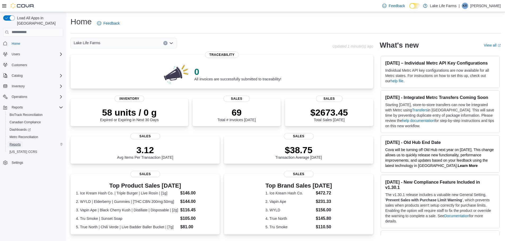
click at [19, 142] on span "Reports" at bounding box center [15, 144] width 11 height 4
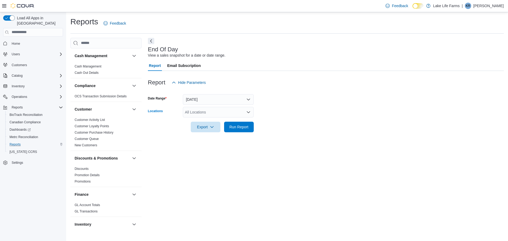
click at [230, 115] on div "All Locations" at bounding box center [218, 112] width 71 height 11
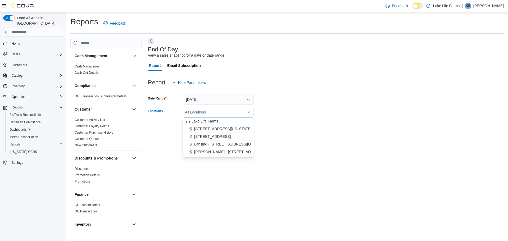
click at [208, 136] on span "[STREET_ADDRESS]" at bounding box center [212, 136] width 37 height 5
click at [277, 117] on form "Date Range [DATE] Locations [STREET_ADDRESS] Selected. [STREET_ADDRESS]. Press …" at bounding box center [326, 110] width 356 height 44
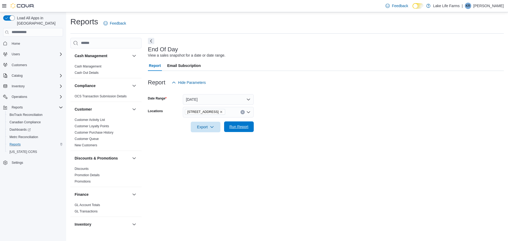
click at [239, 125] on span "Run Report" at bounding box center [239, 126] width 19 height 5
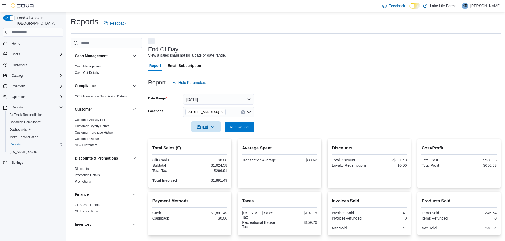
click at [203, 124] on span "Export" at bounding box center [205, 127] width 23 height 11
click at [206, 148] on span "Export to Pdf" at bounding box center [207, 148] width 24 height 4
